Goal: Transaction & Acquisition: Download file/media

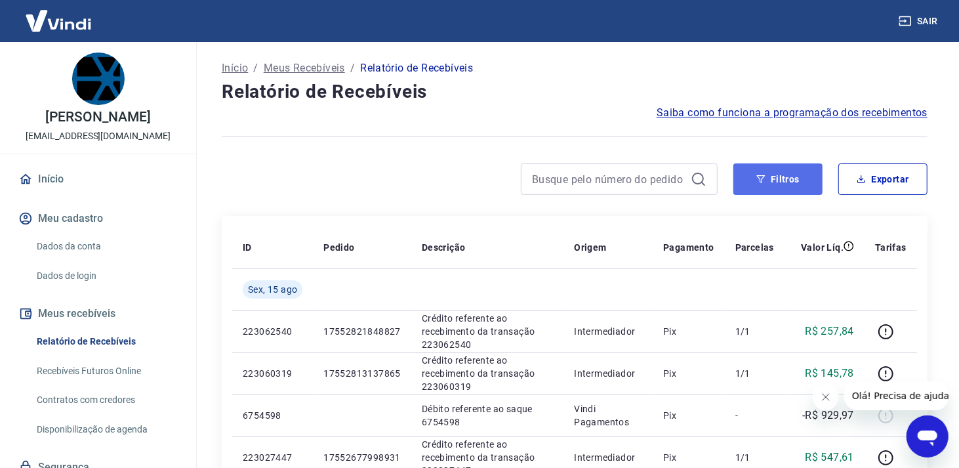
click at [772, 185] on button "Filtros" at bounding box center [778, 179] width 89 height 32
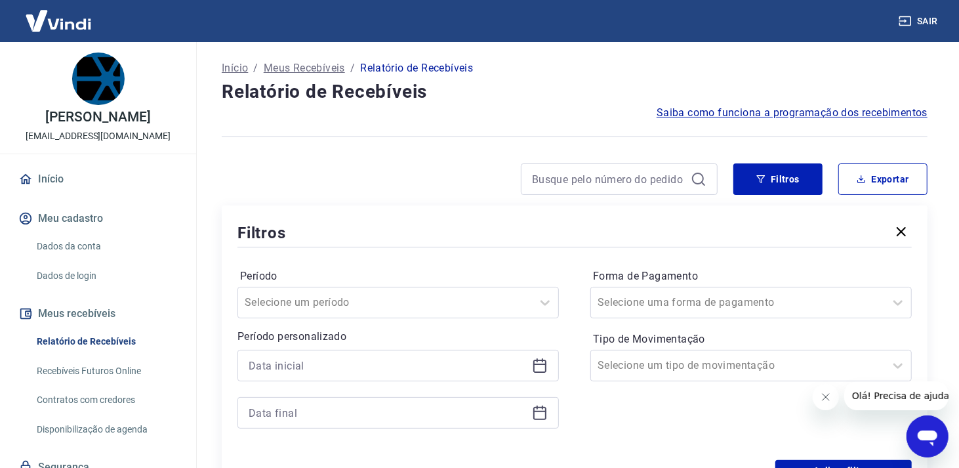
click at [541, 360] on icon at bounding box center [540, 366] width 13 height 13
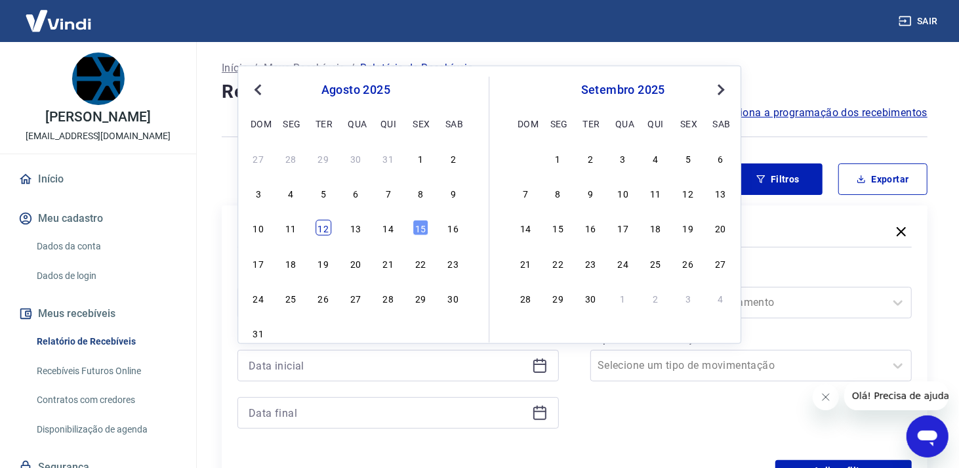
click at [324, 228] on div "12" at bounding box center [324, 228] width 16 height 16
type input "[DATE]"
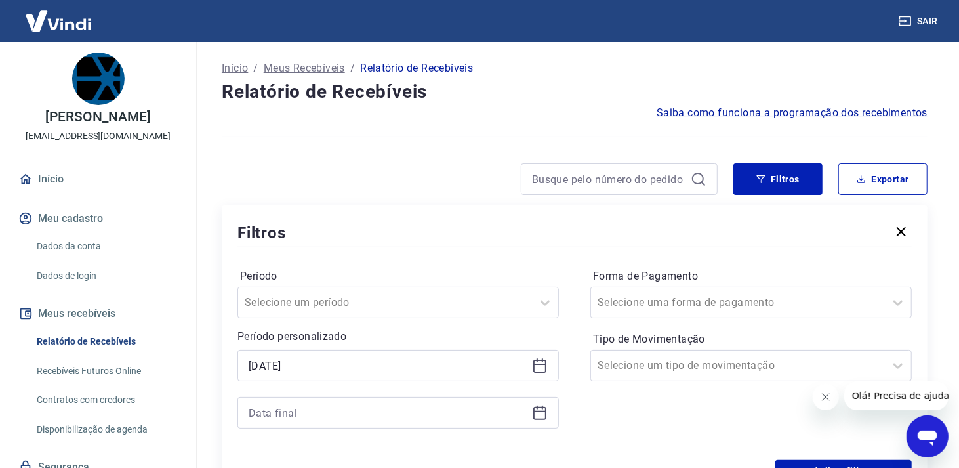
click at [547, 412] on icon at bounding box center [540, 413] width 13 height 13
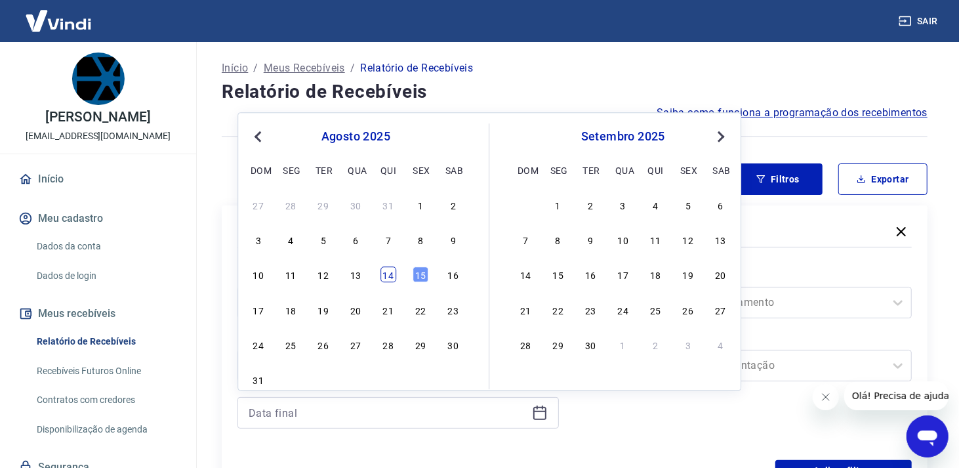
click at [385, 272] on div "14" at bounding box center [389, 275] width 16 height 16
type input "[DATE]"
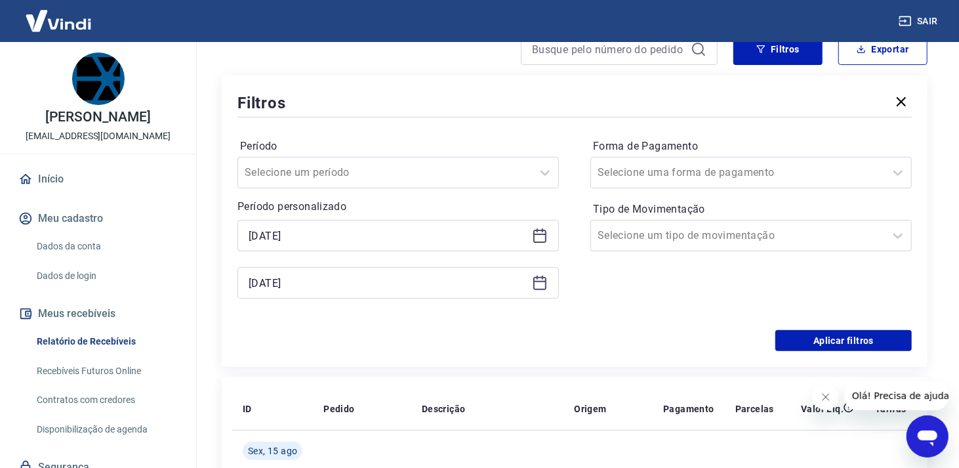
scroll to position [131, 0]
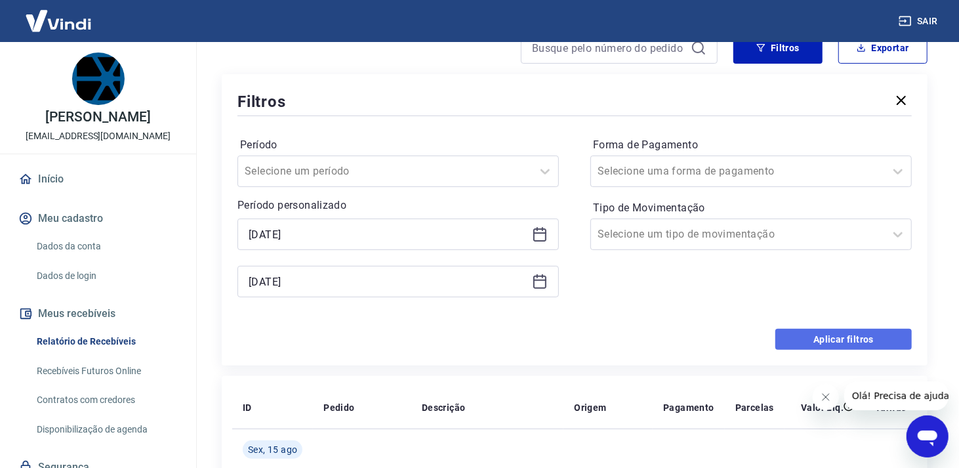
click at [827, 341] on button "Aplicar filtros" at bounding box center [844, 339] width 137 height 21
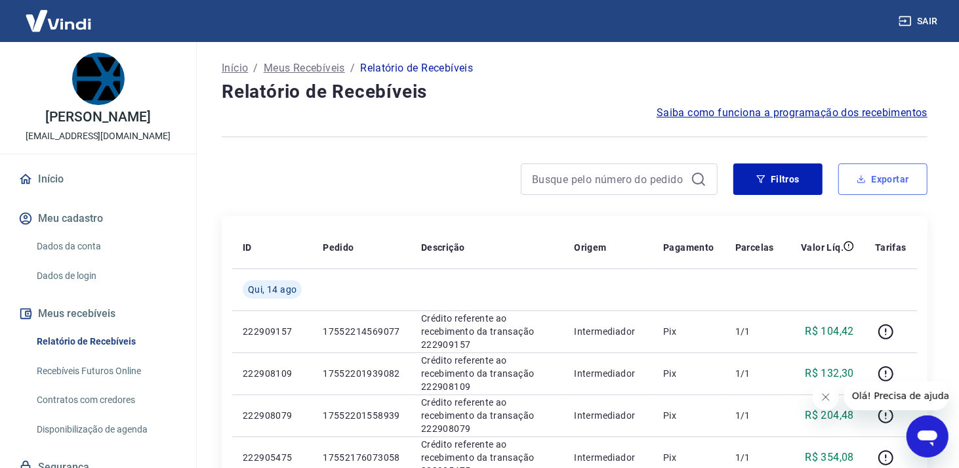
click at [879, 184] on button "Exportar" at bounding box center [883, 179] width 89 height 32
type input "[DATE]"
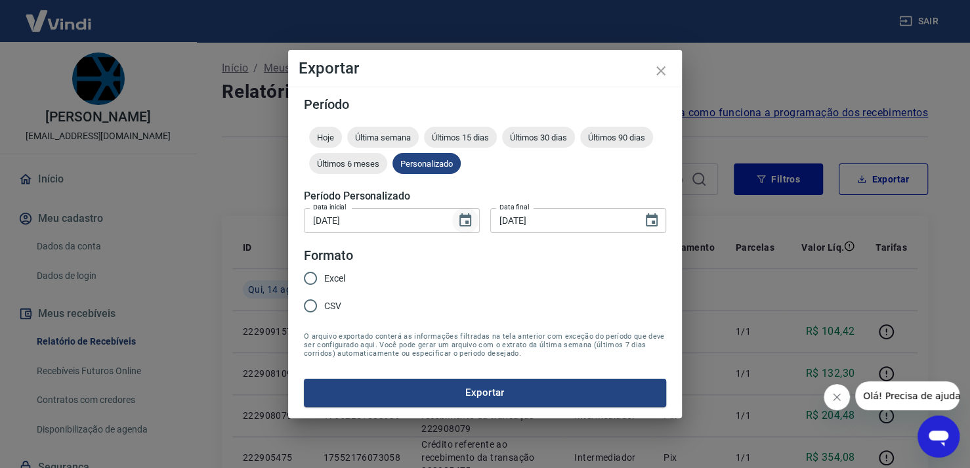
drag, startPoint x: 489, startPoint y: 201, endPoint x: 464, endPoint y: 213, distance: 27.6
click at [472, 209] on form "Período Hoje Última semana Últimos 15 dias Últimos 30 dias Últimos 90 dias Últi…" at bounding box center [485, 252] width 362 height 308
click at [464, 213] on icon "Choose date, selected date is 12 de ago de 2025" at bounding box center [465, 221] width 16 height 16
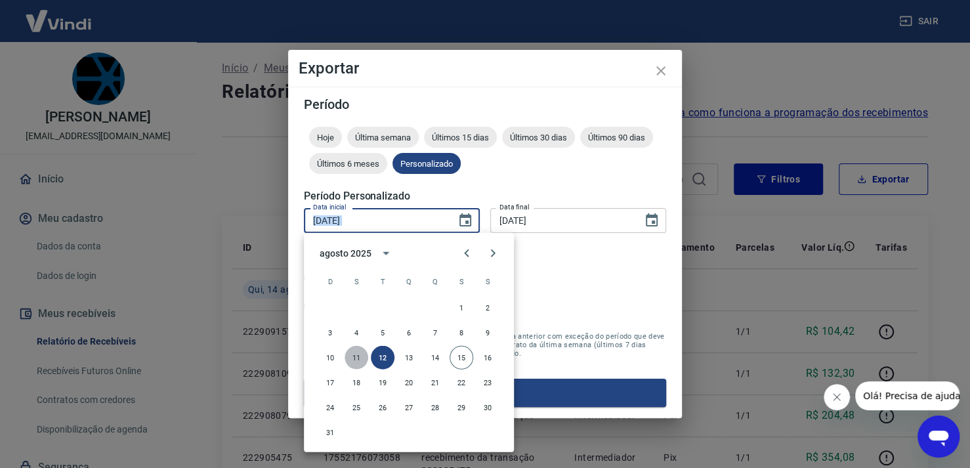
click at [354, 354] on button "11" at bounding box center [357, 358] width 24 height 24
type input "[DATE]"
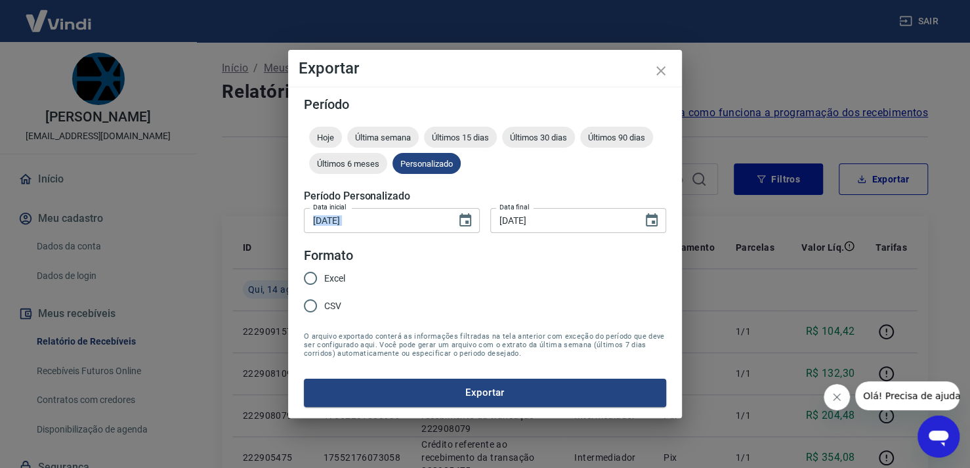
click at [307, 273] on input "Excel" at bounding box center [311, 278] width 28 height 28
radio input "true"
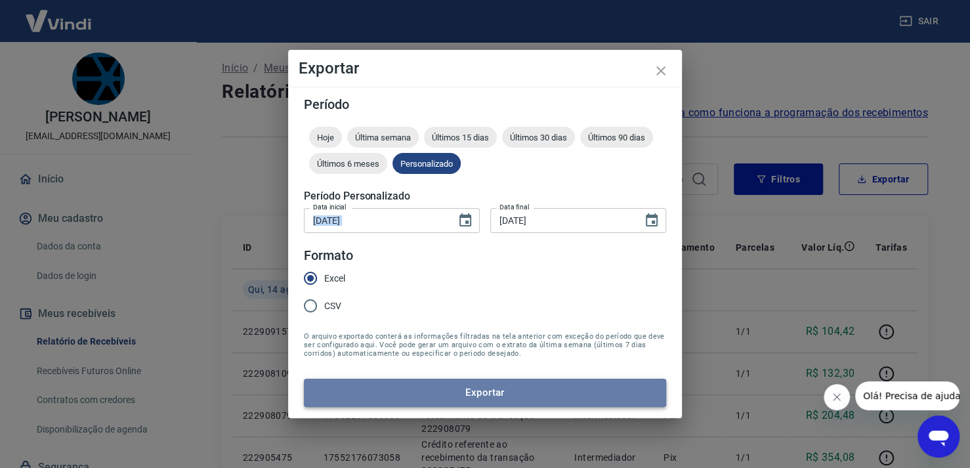
click at [402, 398] on button "Exportar" at bounding box center [485, 393] width 362 height 28
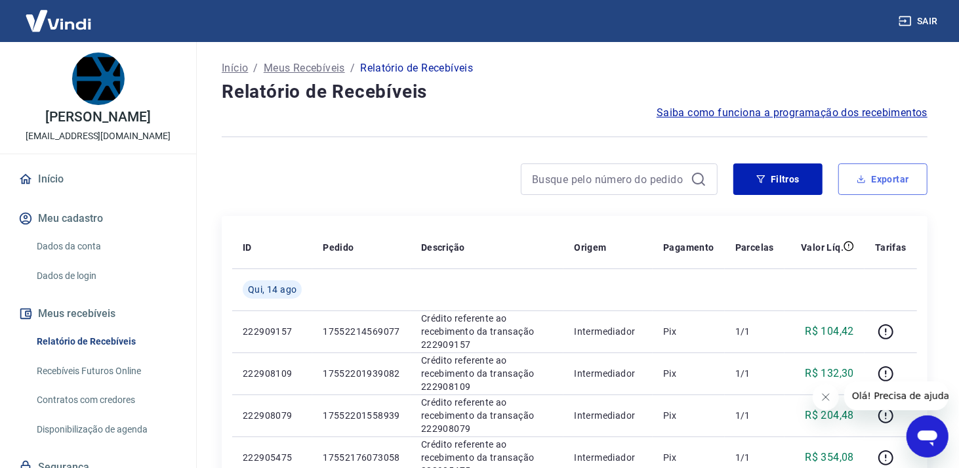
click at [870, 182] on button "Exportar" at bounding box center [883, 179] width 89 height 32
type input "[DATE]"
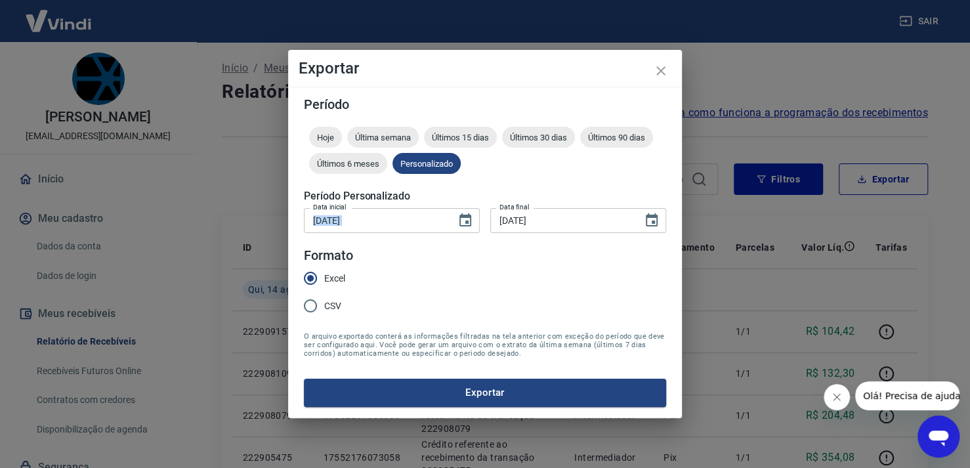
drag, startPoint x: 657, startPoint y: 75, endPoint x: 719, endPoint y: 53, distance: 66.2
click at [660, 74] on icon "close" at bounding box center [661, 71] width 16 height 16
